Goal: Information Seeking & Learning: Compare options

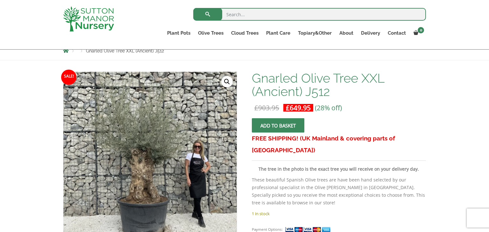
scroll to position [76, 0]
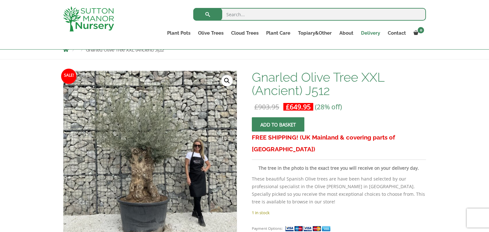
click at [373, 34] on link "Delivery" at bounding box center [370, 33] width 27 height 9
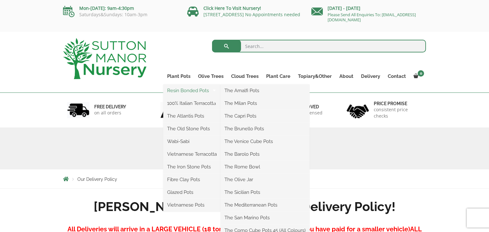
click at [189, 92] on link "Resin Bonded Pots" at bounding box center [191, 91] width 57 height 10
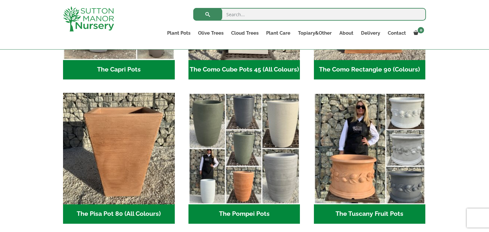
scroll to position [433, 0]
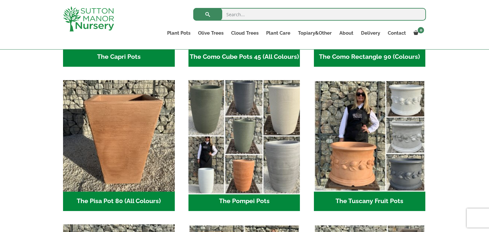
click at [270, 107] on img "Visit product category The Pompei Pots" at bounding box center [243, 135] width 117 height 117
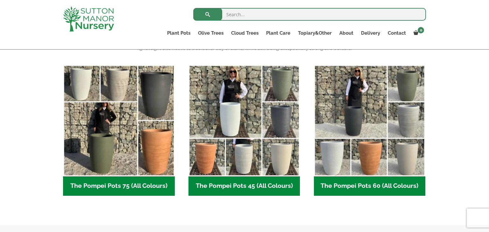
scroll to position [153, 0]
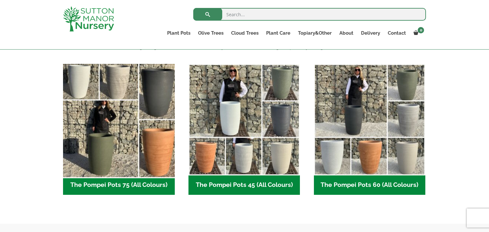
click at [121, 115] on img "Visit product category The Pompei Pots 75 (All Colours)" at bounding box center [118, 119] width 117 height 117
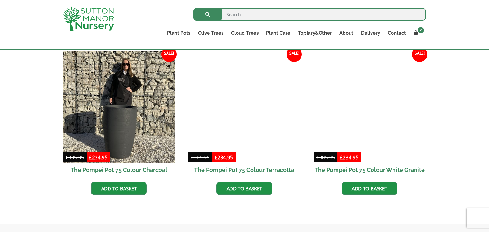
scroll to position [331, 0]
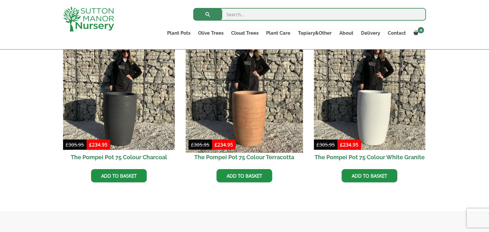
click at [237, 118] on img at bounding box center [243, 94] width 117 height 117
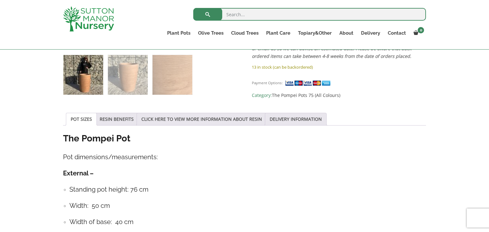
scroll to position [293, 0]
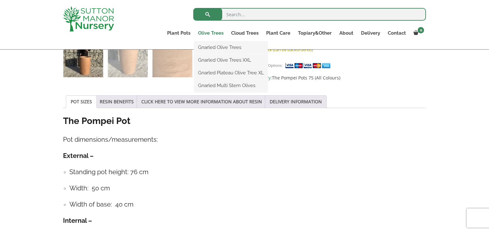
click at [217, 32] on link "Olive Trees" at bounding box center [210, 33] width 33 height 9
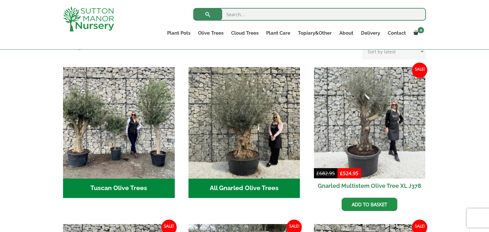
scroll to position [229, 0]
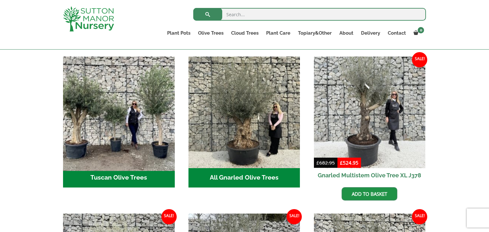
click at [139, 105] on img "Visit product category Tuscan Olive Trees" at bounding box center [118, 112] width 117 height 117
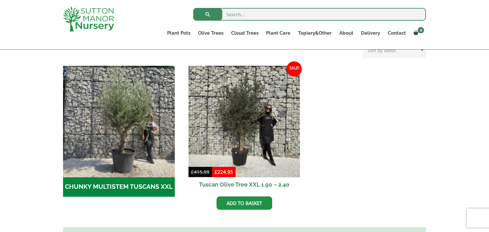
scroll to position [178, 0]
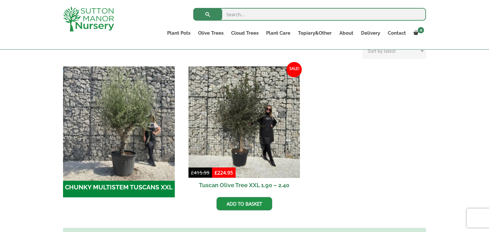
click at [139, 115] on img "Visit product category CHUNKY MULTISTEM TUSCANS XXL" at bounding box center [118, 122] width 117 height 117
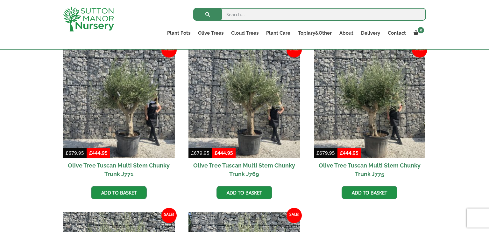
scroll to position [178, 0]
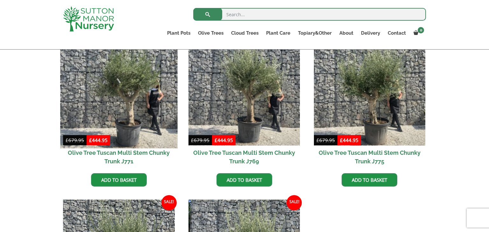
click at [124, 86] on img at bounding box center [118, 89] width 117 height 117
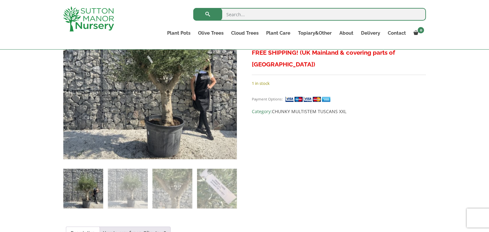
scroll to position [153, 0]
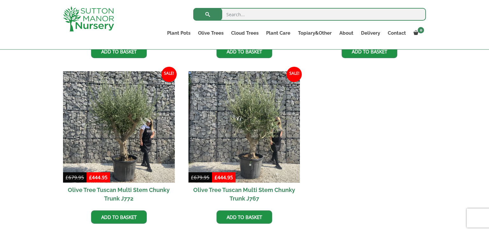
scroll to position [305, 0]
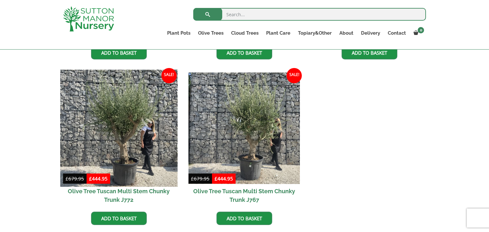
click at [118, 138] on img at bounding box center [118, 128] width 117 height 117
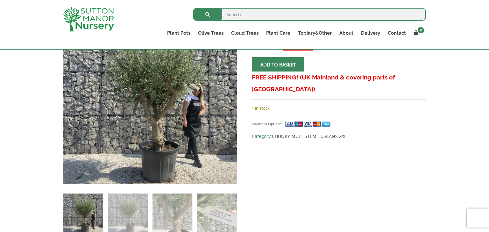
scroll to position [140, 0]
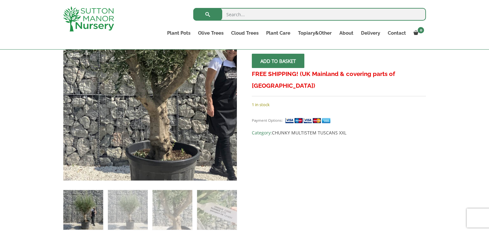
click at [155, 131] on img at bounding box center [146, 63] width 318 height 318
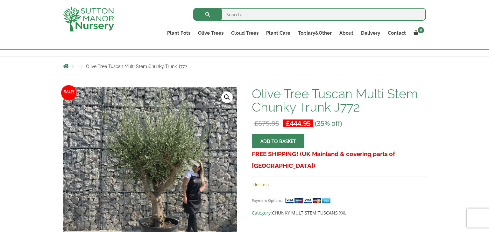
scroll to position [51, 0]
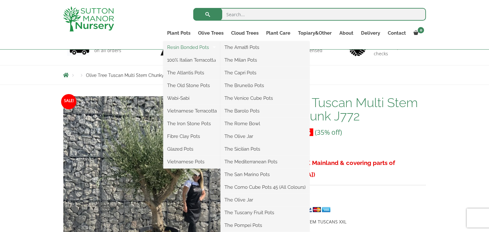
click at [183, 46] on link "Resin Bonded Pots" at bounding box center [191, 48] width 57 height 10
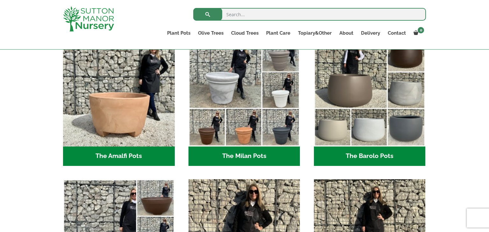
scroll to position [191, 0]
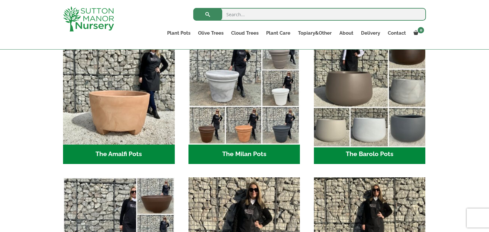
click at [336, 83] on img "Visit product category The Barolo Pots" at bounding box center [369, 88] width 117 height 117
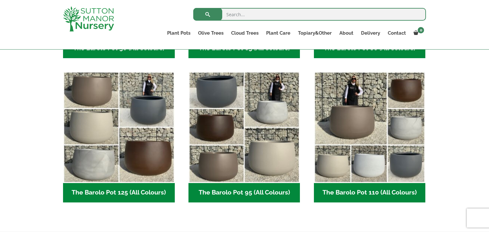
scroll to position [293, 0]
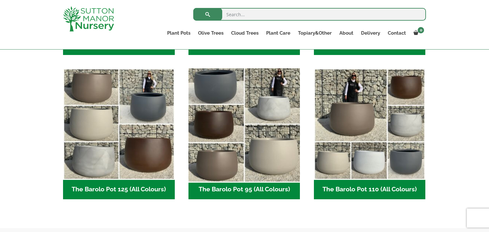
click at [275, 99] on img "Visit product category The Barolo Pot 95 (All Colours)" at bounding box center [243, 124] width 117 height 117
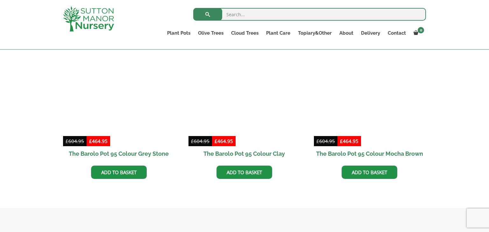
scroll to position [344, 0]
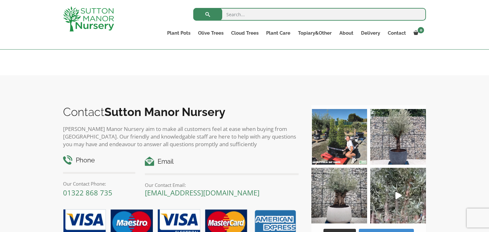
scroll to position [1043, 0]
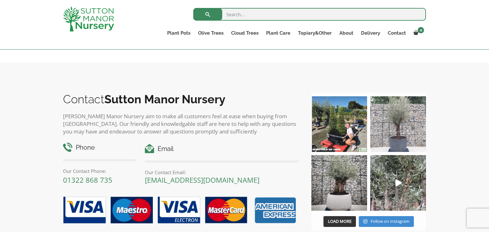
click at [394, 143] on img at bounding box center [398, 124] width 56 height 56
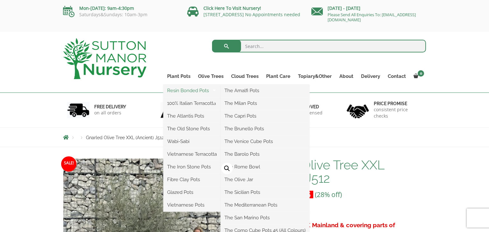
click at [190, 93] on link "Resin Bonded Pots" at bounding box center [191, 91] width 57 height 10
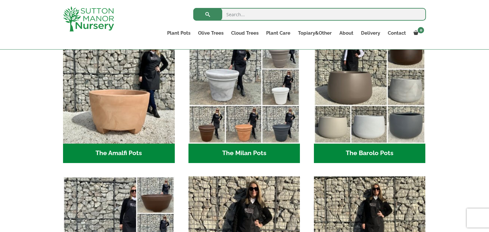
scroll to position [204, 0]
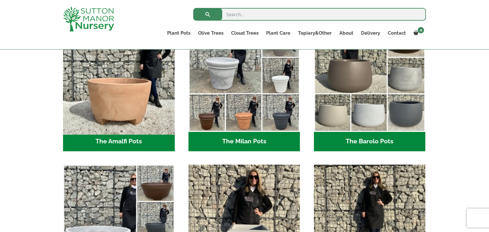
click at [96, 107] on img "Visit product category The Amalfi Pots" at bounding box center [118, 75] width 117 height 117
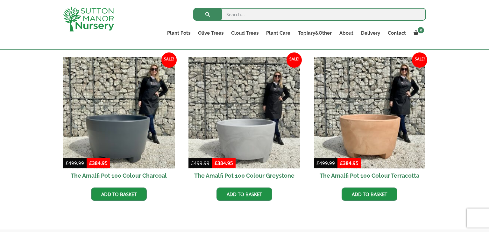
scroll to position [165, 0]
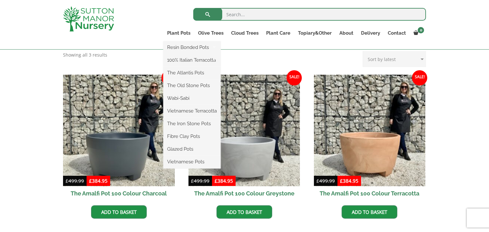
click at [173, 41] on ul "Resin Bonded Pots The Amalfi Pots The Milan Pots The Capri Pots The Brunello Po…" at bounding box center [191, 104] width 57 height 127
click at [191, 87] on link "The Old Stone Pots" at bounding box center [191, 86] width 57 height 10
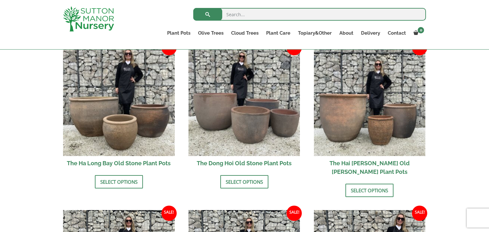
scroll to position [242, 0]
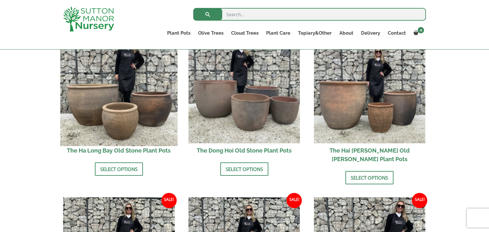
click at [120, 90] on img at bounding box center [118, 87] width 117 height 117
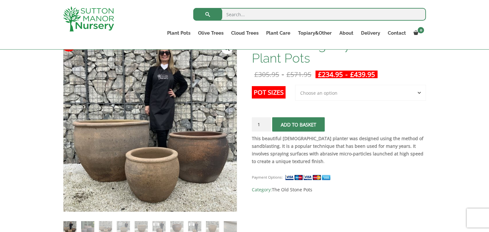
scroll to position [102, 0]
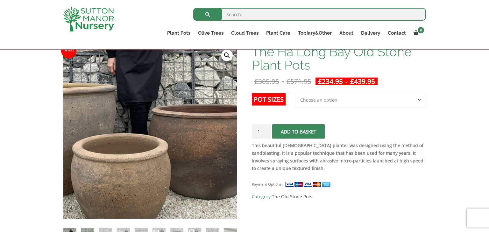
click at [189, 178] on img at bounding box center [117, 93] width 318 height 318
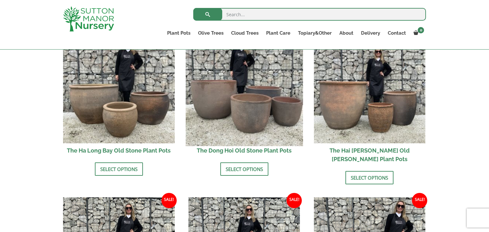
click at [251, 94] on img at bounding box center [243, 87] width 117 height 117
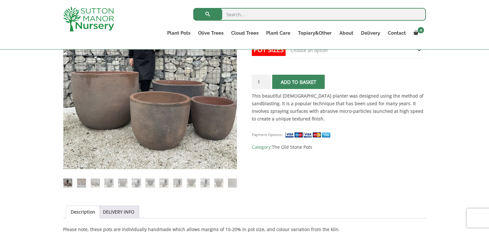
scroll to position [153, 0]
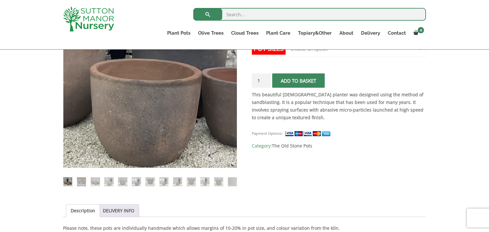
click at [177, 127] on img at bounding box center [128, 43] width 318 height 318
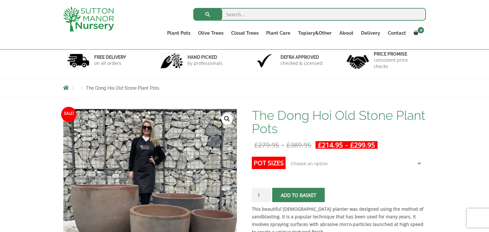
scroll to position [38, 0]
click at [418, 164] on select "Choose an option Click here to buy the 4th to Largest Pot In The Picture Click …" at bounding box center [355, 164] width 140 height 16
click at [285, 156] on select "Choose an option Click here to buy the 4th to Largest Pot In The Picture Click …" at bounding box center [355, 164] width 140 height 16
select select "Click here to buy the 3rd to Largest Pot In The Picture"
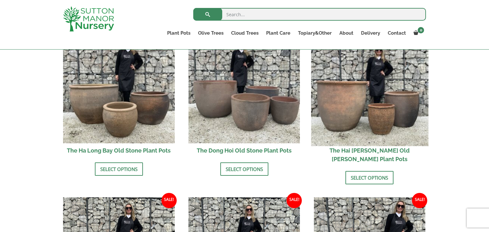
scroll to position [242, 0]
click at [366, 111] on img at bounding box center [369, 87] width 117 height 117
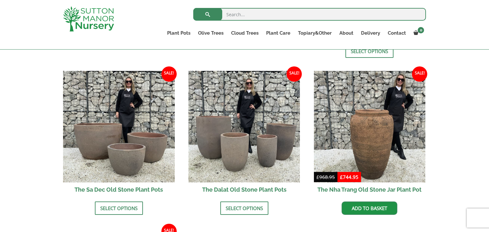
scroll to position [369, 0]
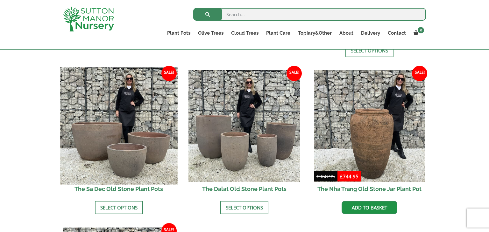
click at [95, 141] on img at bounding box center [118, 126] width 117 height 117
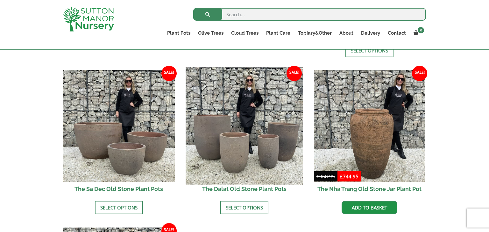
click at [233, 118] on img at bounding box center [243, 126] width 117 height 117
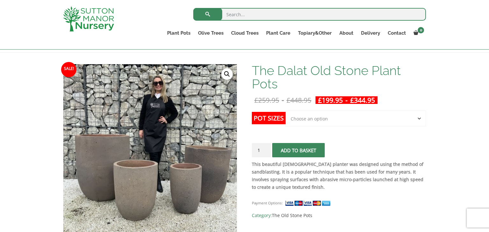
scroll to position [89, 0]
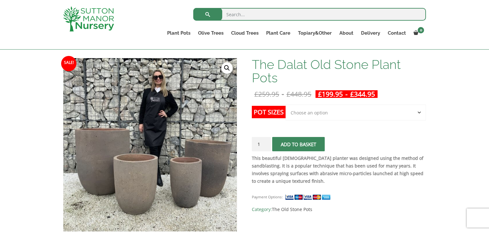
click at [319, 115] on select "Choose an option Click here to buy the 4th to Largest Pot In The Picture Click …" at bounding box center [355, 113] width 140 height 16
click at [285, 105] on select "Choose an option Click here to buy the 4th to Largest Pot In The Picture Click …" at bounding box center [355, 113] width 140 height 16
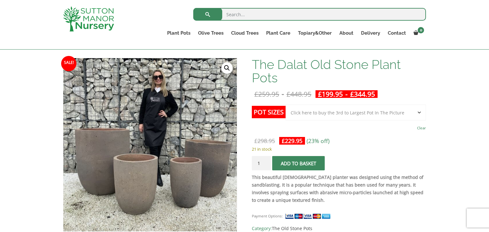
click at [417, 111] on select "Choose an option Click here to buy the 4th to Largest Pot In The Picture Click …" at bounding box center [355, 113] width 140 height 16
select select "Click here to buy the Largest pot In The Picture"
click at [285, 105] on select "Choose an option Click here to buy the 4th to Largest Pot In The Picture Click …" at bounding box center [355, 113] width 140 height 16
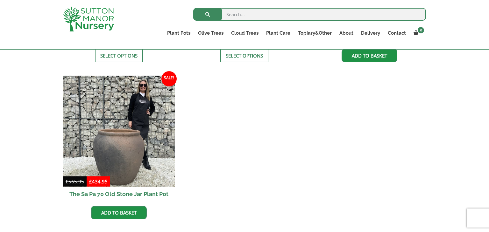
scroll to position [522, 0]
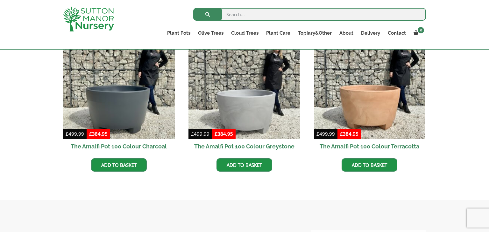
scroll to position [216, 0]
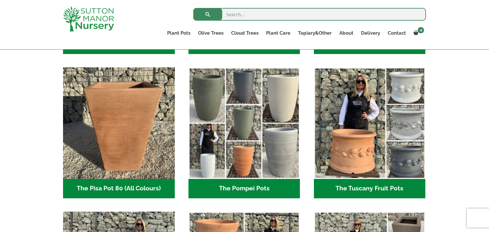
scroll to position [458, 0]
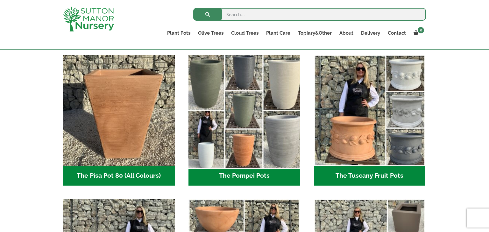
click at [244, 148] on img "Visit product category The Pompei Pots" at bounding box center [243, 110] width 117 height 117
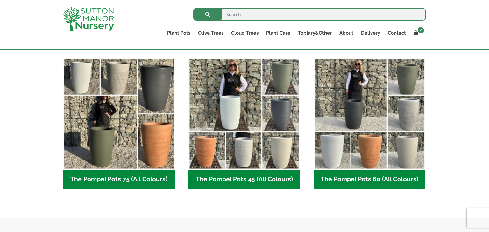
scroll to position [165, 0]
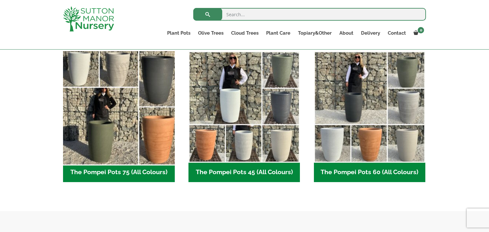
click at [126, 97] on img "Visit product category The Pompei Pots 75 (All Colours)" at bounding box center [118, 106] width 117 height 117
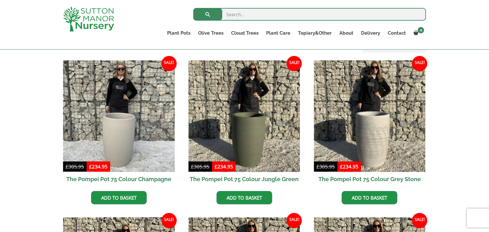
scroll to position [153, 0]
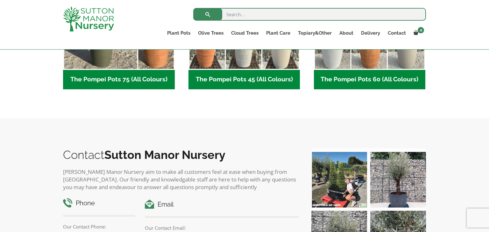
scroll to position [267, 0]
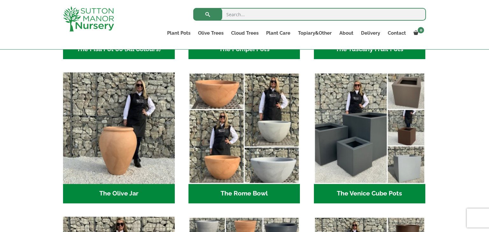
scroll to position [585, 0]
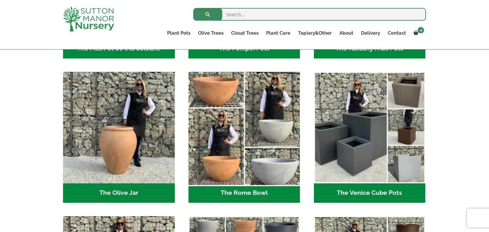
click at [244, 135] on img "Visit product category The Rome Bowl" at bounding box center [243, 127] width 117 height 117
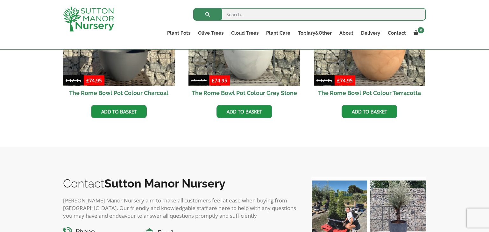
scroll to position [267, 0]
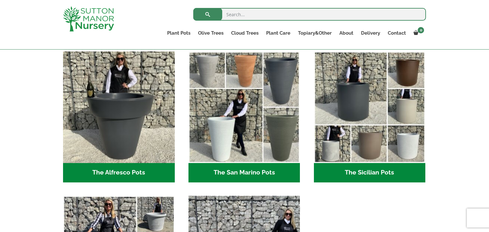
scroll to position [751, 0]
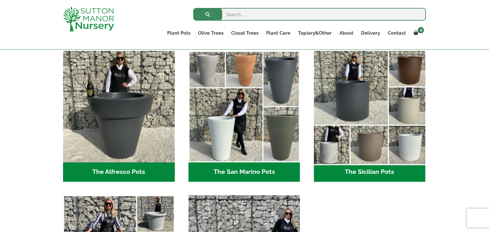
click at [366, 115] on img "Visit product category The Sicilian Pots" at bounding box center [369, 106] width 117 height 117
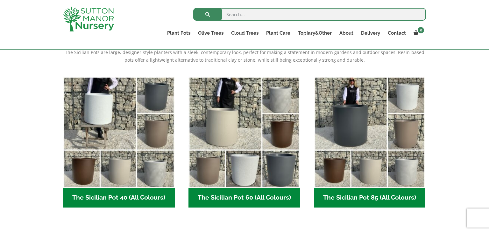
scroll to position [153, 0]
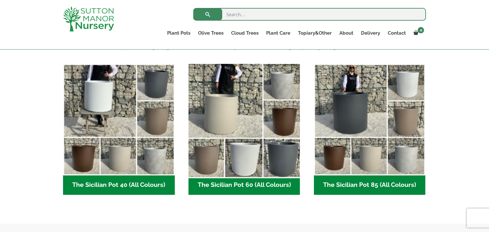
click at [255, 121] on img "Visit product category The Sicilian Pot 60 (All Colours)" at bounding box center [243, 119] width 117 height 117
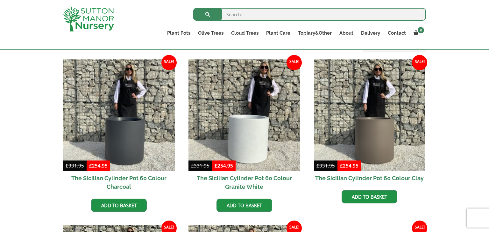
scroll to position [140, 0]
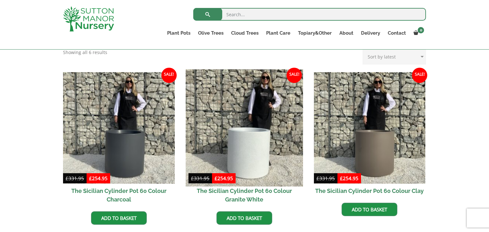
click at [232, 163] on img at bounding box center [243, 127] width 117 height 117
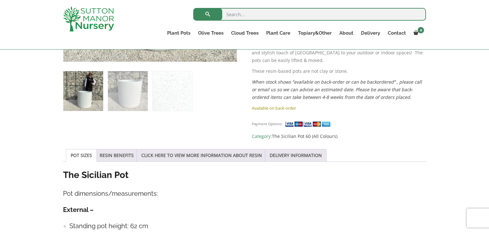
scroll to position [369, 0]
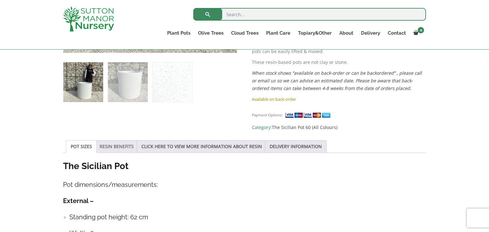
click at [110, 141] on link "RESIN BENEFITS" at bounding box center [117, 147] width 34 height 12
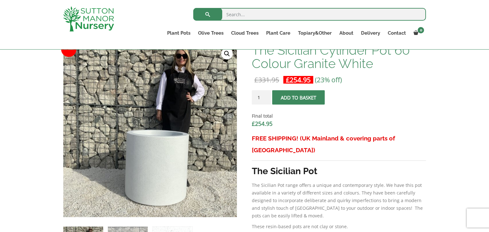
scroll to position [204, 0]
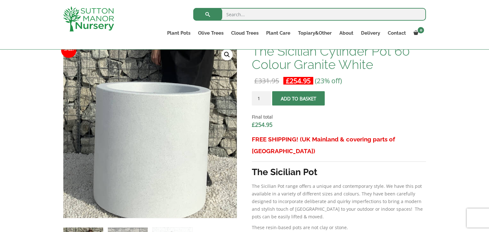
click at [163, 189] on img at bounding box center [140, 83] width 318 height 318
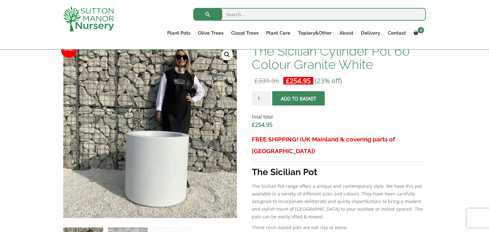
click at [225, 53] on link "🔍" at bounding box center [226, 54] width 11 height 11
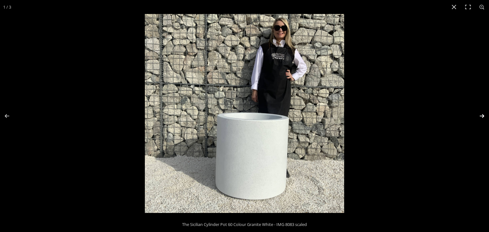
click at [480, 113] on button "Next (arrow right)" at bounding box center [477, 116] width 22 height 32
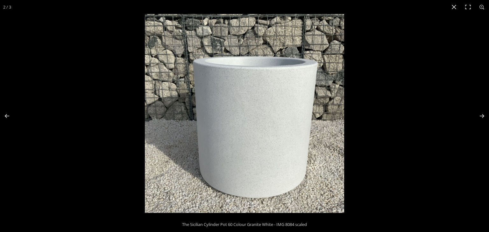
click at [286, 139] on img at bounding box center [244, 113] width 199 height 199
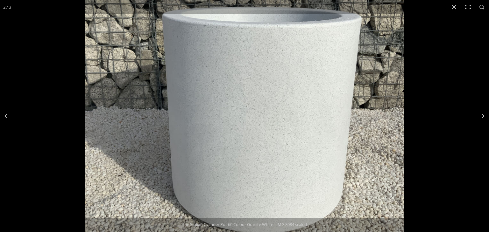
click at [286, 139] on img at bounding box center [244, 98] width 318 height 318
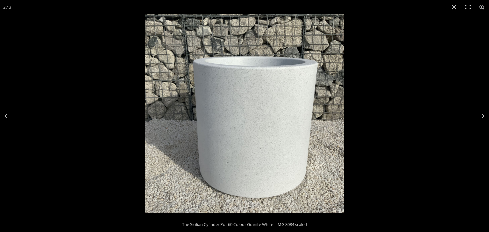
click at [286, 139] on img at bounding box center [244, 113] width 199 height 199
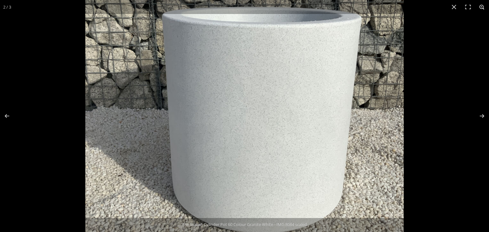
click at [482, 8] on button "Zoom in/out" at bounding box center [482, 7] width 14 height 14
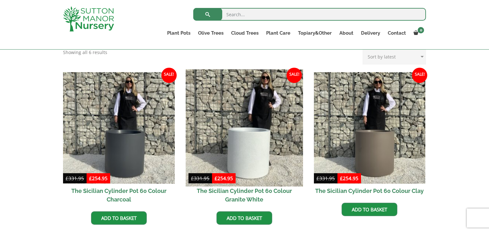
click at [251, 148] on img at bounding box center [243, 127] width 117 height 117
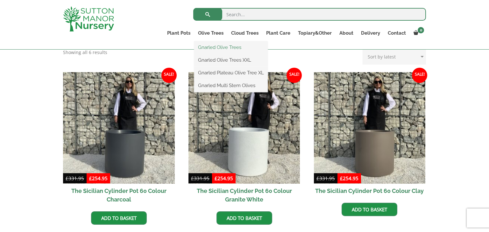
click at [212, 46] on link "Gnarled Olive Trees" at bounding box center [230, 48] width 73 height 10
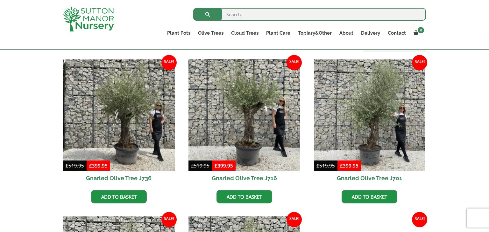
scroll to position [165, 0]
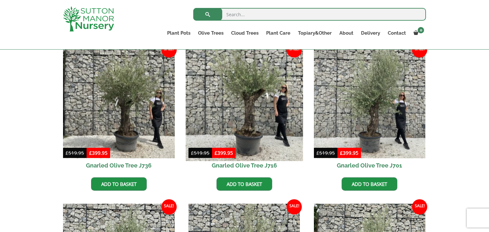
click at [239, 108] on img at bounding box center [243, 102] width 117 height 117
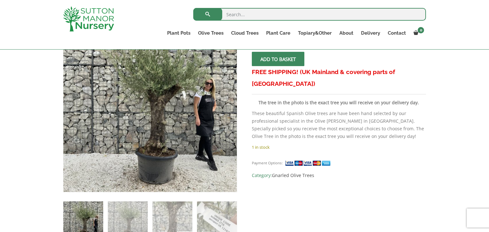
scroll to position [127, 0]
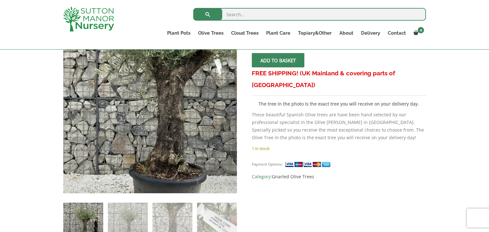
click at [143, 131] on img at bounding box center [156, 86] width 318 height 318
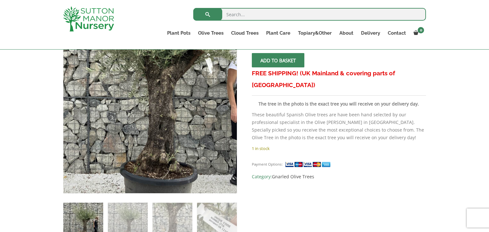
click at [153, 133] on img at bounding box center [147, 85] width 318 height 318
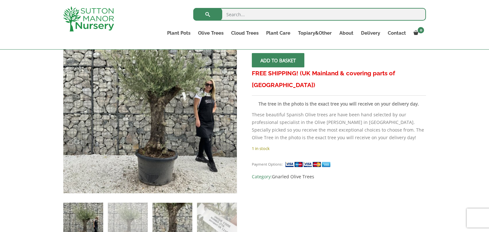
click at [181, 210] on img at bounding box center [172, 223] width 40 height 40
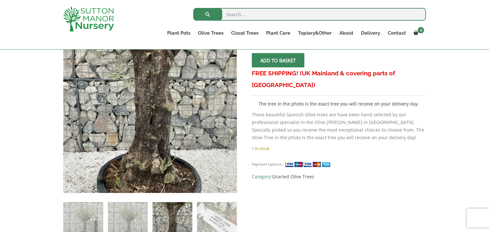
click at [155, 167] on img at bounding box center [146, 56] width 318 height 318
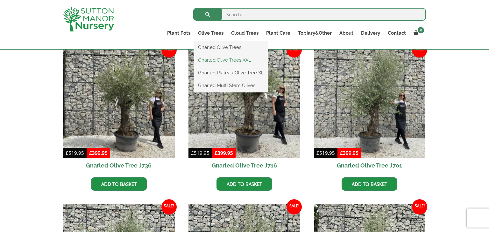
click at [222, 60] on link "Gnarled Olive Trees XXL" at bounding box center [230, 60] width 73 height 10
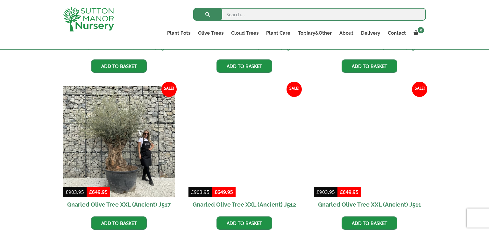
scroll to position [458, 0]
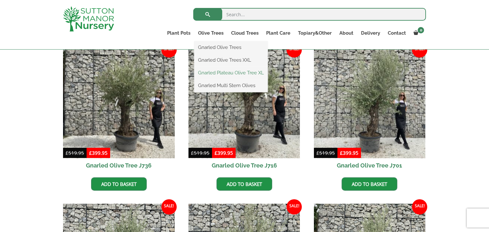
click at [226, 74] on link "Gnarled Plateau Olive Tree XL" at bounding box center [230, 73] width 73 height 10
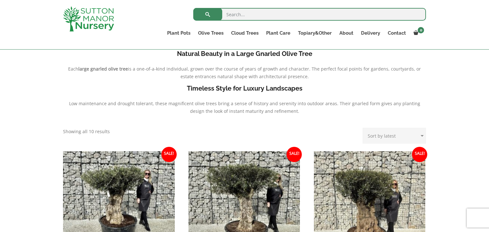
scroll to position [140, 0]
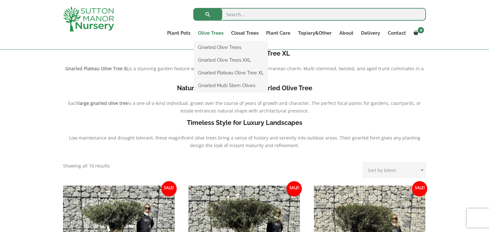
click at [216, 33] on link "Olive Trees" at bounding box center [210, 33] width 33 height 9
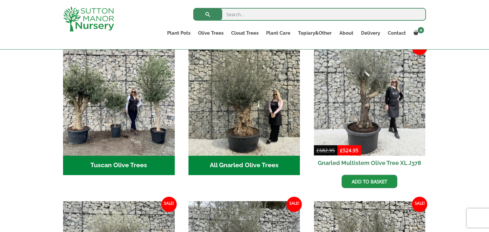
scroll to position [242, 0]
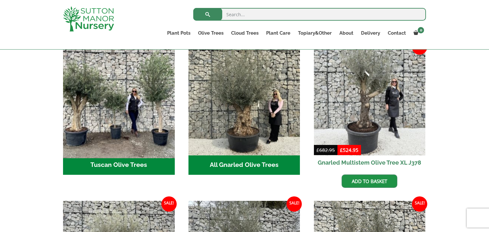
click at [108, 136] on img "Visit product category Tuscan Olive Trees" at bounding box center [118, 99] width 117 height 117
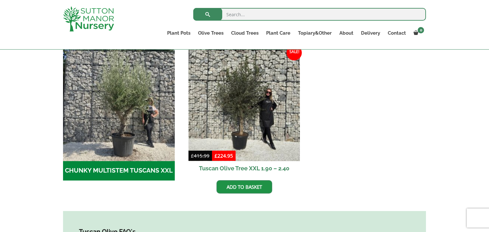
scroll to position [178, 0]
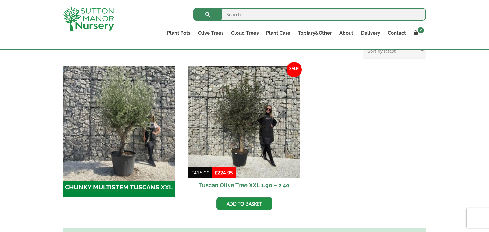
click at [124, 122] on img "Visit product category CHUNKY MULTISTEM TUSCANS XXL" at bounding box center [118, 122] width 117 height 117
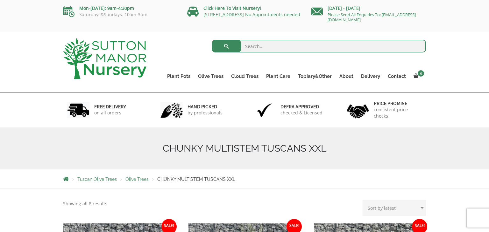
click at [435, 55] on div "Search for: Plant Pots Resin Bonded Pots The Amalfi Pots The Milan Pots The Cap…" at bounding box center [244, 62] width 489 height 61
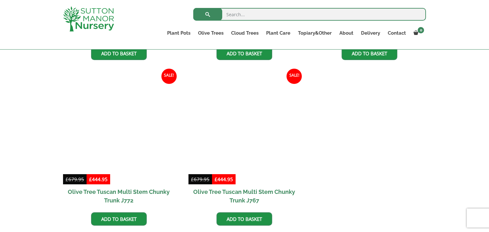
scroll to position [305, 0]
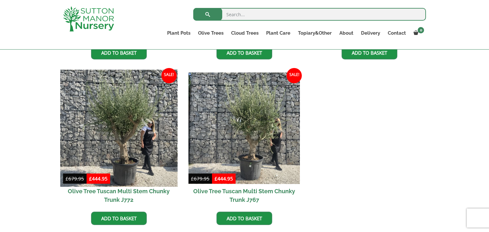
click at [118, 140] on img at bounding box center [118, 128] width 117 height 117
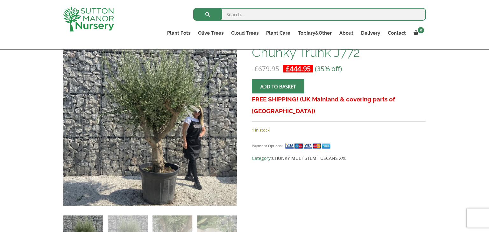
scroll to position [115, 0]
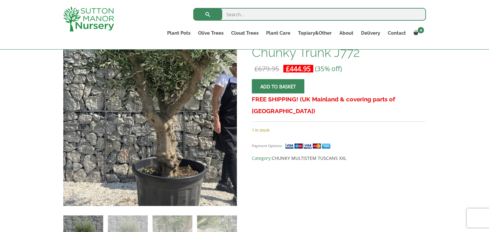
click at [147, 167] on img at bounding box center [153, 79] width 318 height 318
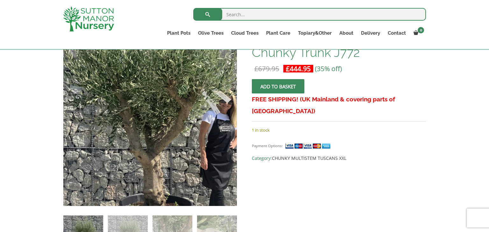
click at [162, 123] on img at bounding box center [140, 116] width 318 height 318
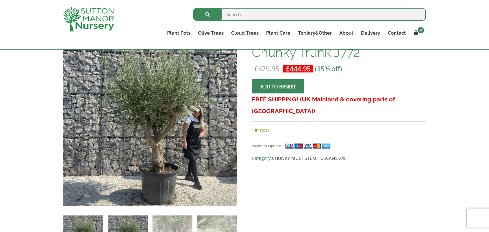
click at [139, 217] on img at bounding box center [128, 236] width 40 height 40
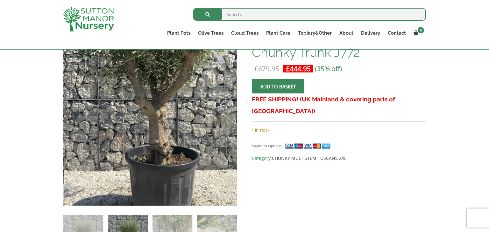
click at [158, 182] on img at bounding box center [144, 67] width 318 height 318
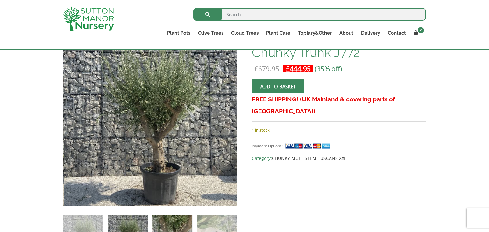
click at [177, 217] on img at bounding box center [172, 235] width 40 height 40
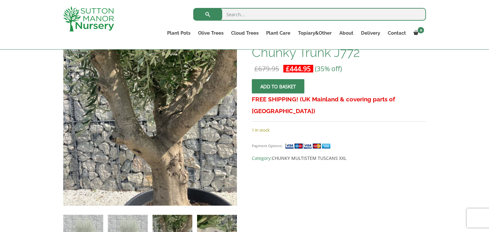
click at [225, 225] on img at bounding box center [217, 235] width 40 height 40
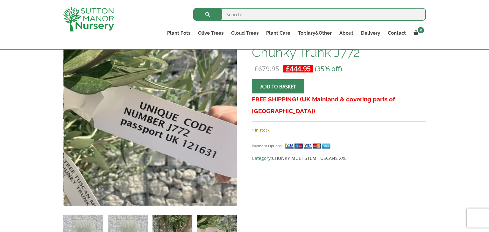
click at [173, 226] on img at bounding box center [172, 235] width 40 height 40
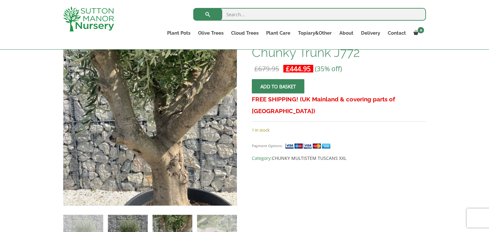
click at [134, 222] on img at bounding box center [128, 235] width 40 height 40
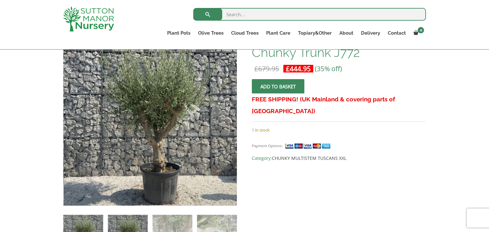
click at [94, 222] on img at bounding box center [83, 235] width 40 height 40
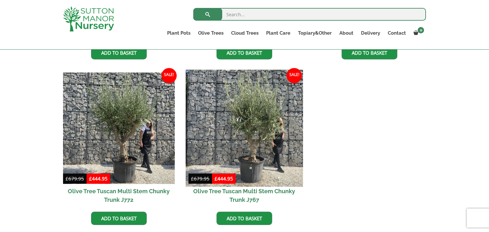
click at [244, 127] on img at bounding box center [243, 128] width 117 height 117
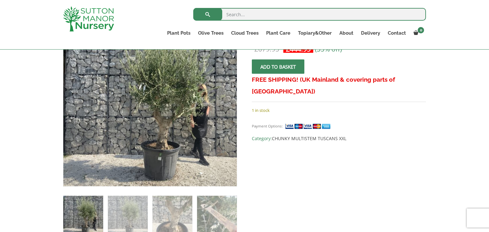
scroll to position [140, 0]
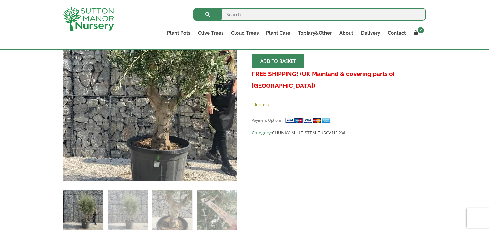
click at [164, 134] on img at bounding box center [142, 69] width 282 height 282
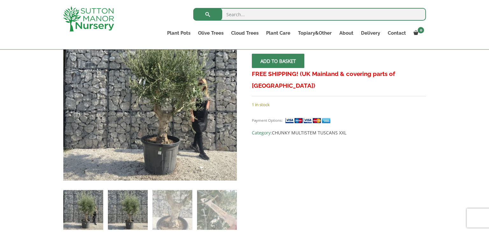
click at [123, 200] on img at bounding box center [128, 210] width 40 height 40
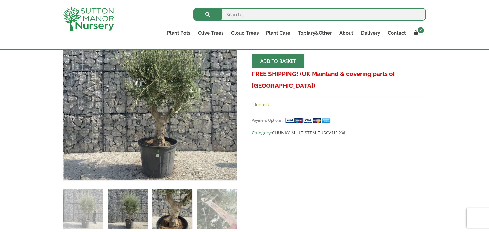
click at [163, 208] on img at bounding box center [172, 210] width 40 height 40
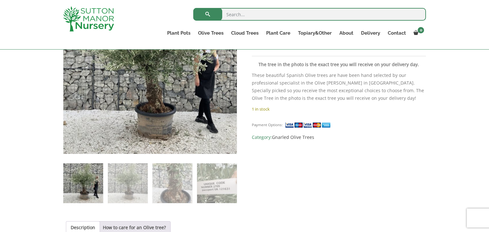
scroll to position [165, 0]
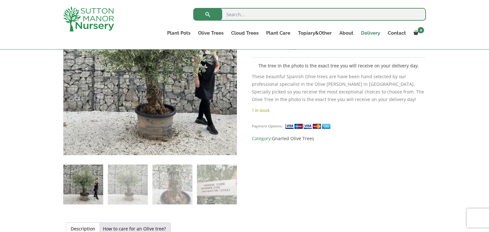
click at [376, 34] on link "Delivery" at bounding box center [370, 33] width 27 height 9
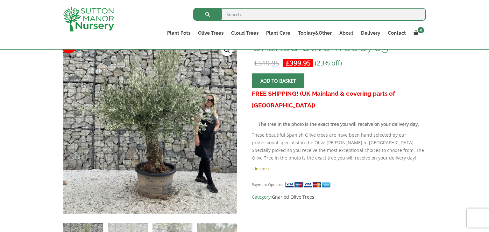
scroll to position [76, 0]
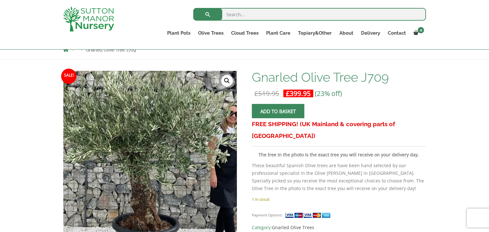
click at [171, 159] on img at bounding box center [137, 157] width 282 height 282
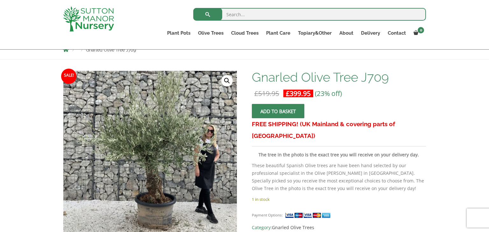
click at [227, 82] on link "🔍" at bounding box center [226, 80] width 11 height 11
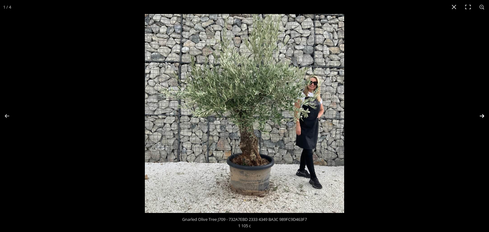
click at [483, 115] on button "Next (arrow right)" at bounding box center [477, 116] width 22 height 32
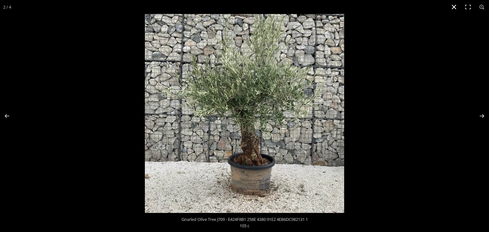
click at [451, 8] on button "Close (Esc)" at bounding box center [454, 7] width 14 height 14
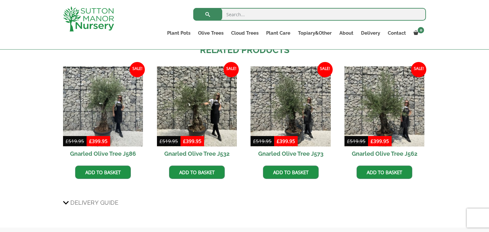
scroll to position [471, 0]
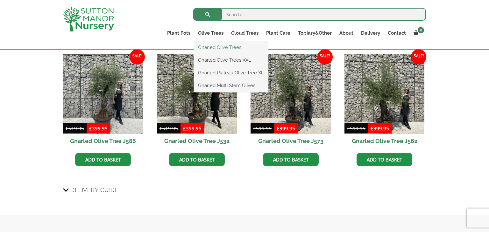
click at [213, 47] on link "Gnarled Olive Trees" at bounding box center [230, 48] width 73 height 10
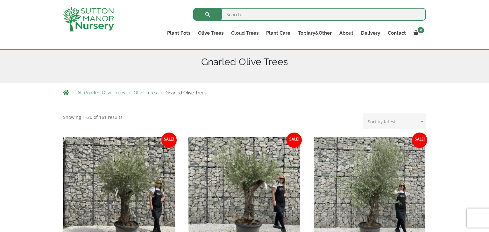
scroll to position [89, 0]
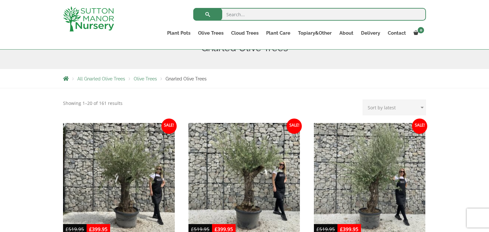
click at [422, 106] on select "Sort by popularity Sort by latest Sort by price: low to high Sort by price: hig…" at bounding box center [393, 108] width 63 height 16
select select "price"
click at [364, 100] on select "Sort by popularity Sort by latest Sort by price: low to high Sort by price: hig…" at bounding box center [393, 108] width 63 height 16
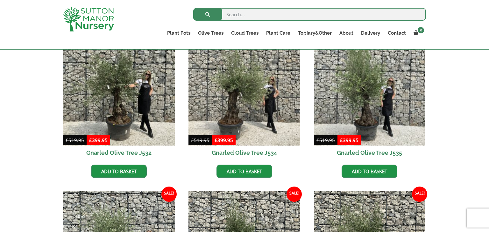
scroll to position [165, 0]
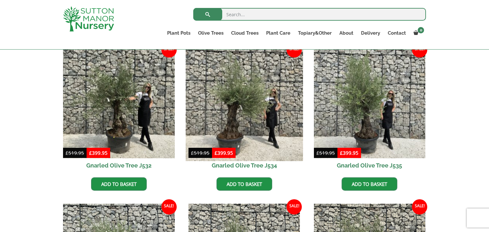
click at [229, 124] on img at bounding box center [243, 102] width 117 height 117
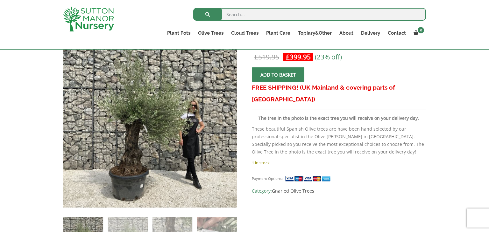
scroll to position [115, 0]
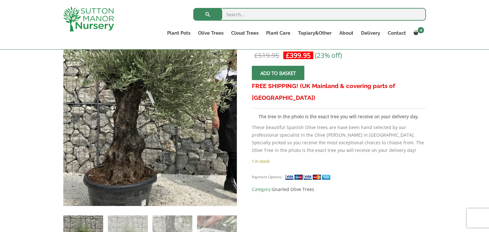
click at [139, 162] on img at bounding box center [159, 84] width 318 height 318
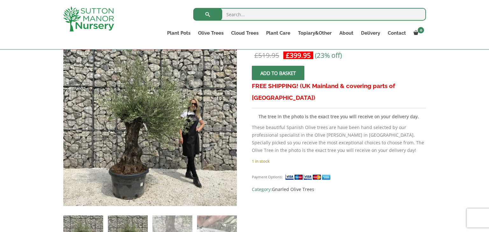
click at [136, 217] on img at bounding box center [128, 236] width 40 height 40
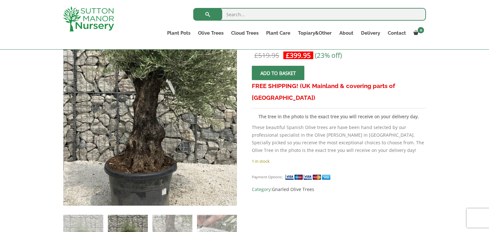
click at [137, 171] on img at bounding box center [161, 76] width 318 height 318
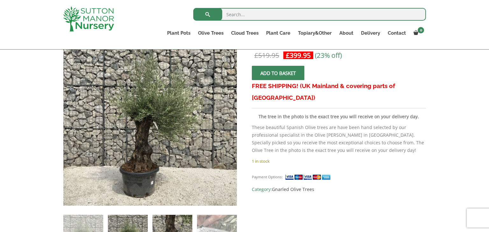
click at [168, 215] on img at bounding box center [172, 235] width 40 height 40
